Goal: Transaction & Acquisition: Purchase product/service

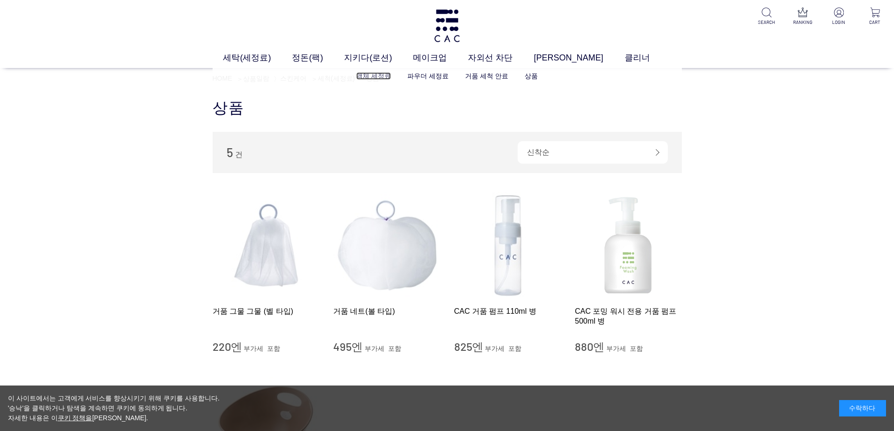
click at [383, 75] on font "액체 세정료" at bounding box center [373, 76] width 35 height 8
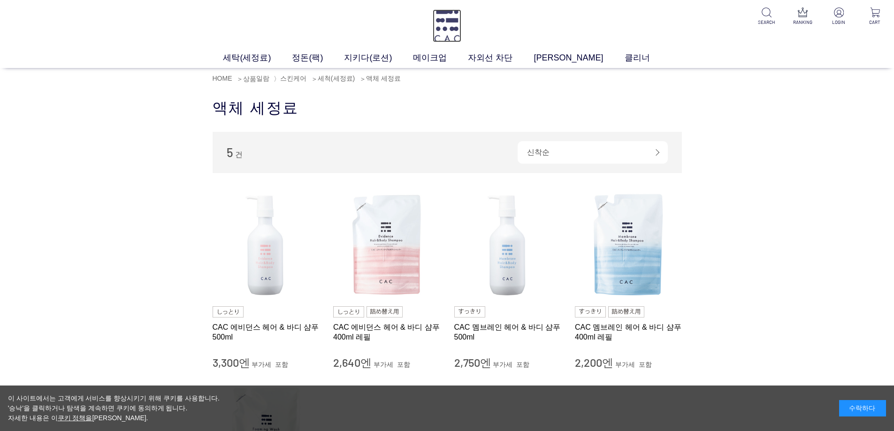
click at [453, 29] on img at bounding box center [447, 25] width 29 height 33
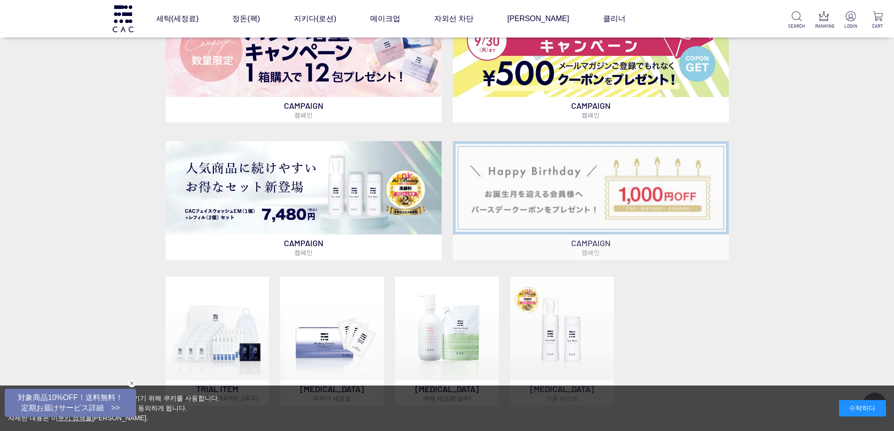
scroll to position [657, 0]
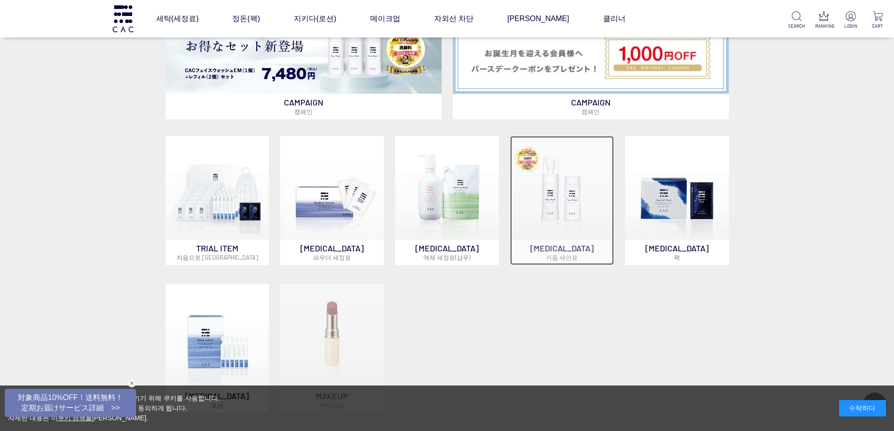
click at [561, 205] on img at bounding box center [562, 188] width 104 height 104
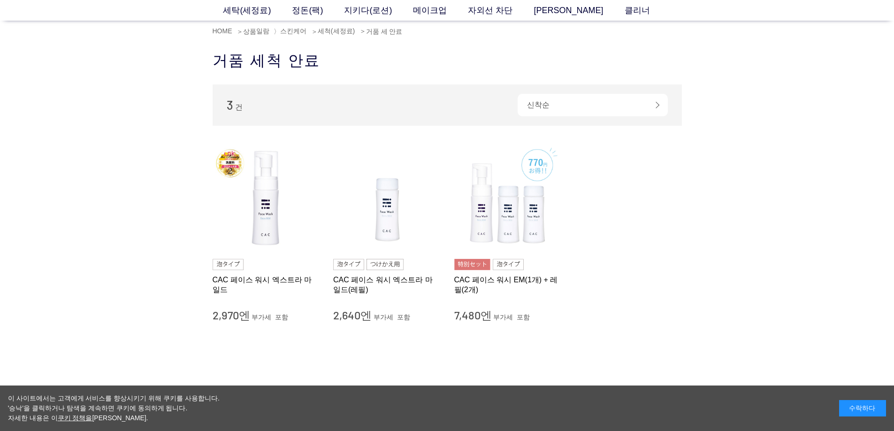
scroll to position [47, 0]
